Goal: Transaction & Acquisition: Purchase product/service

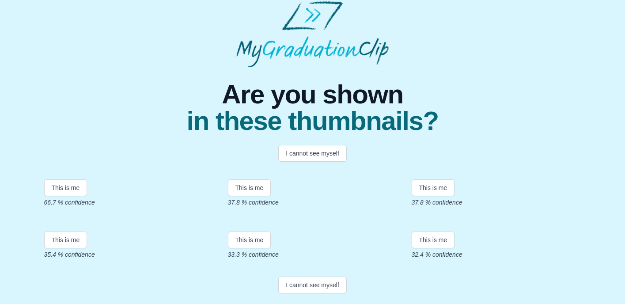
scroll to position [46, 0]
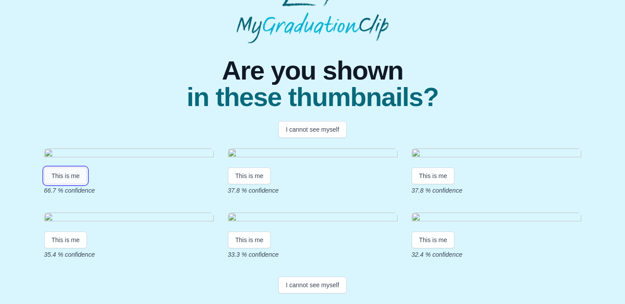
click at [69, 184] on button "This is me" at bounding box center [65, 175] width 43 height 17
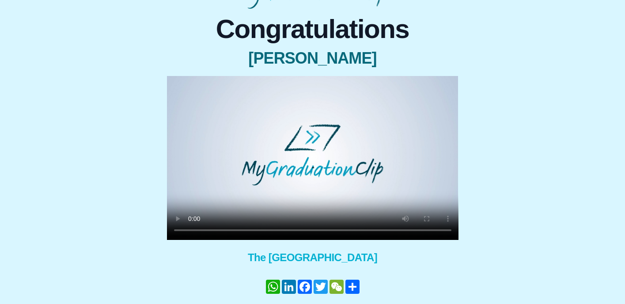
scroll to position [107, 0]
